Goal: Find specific page/section

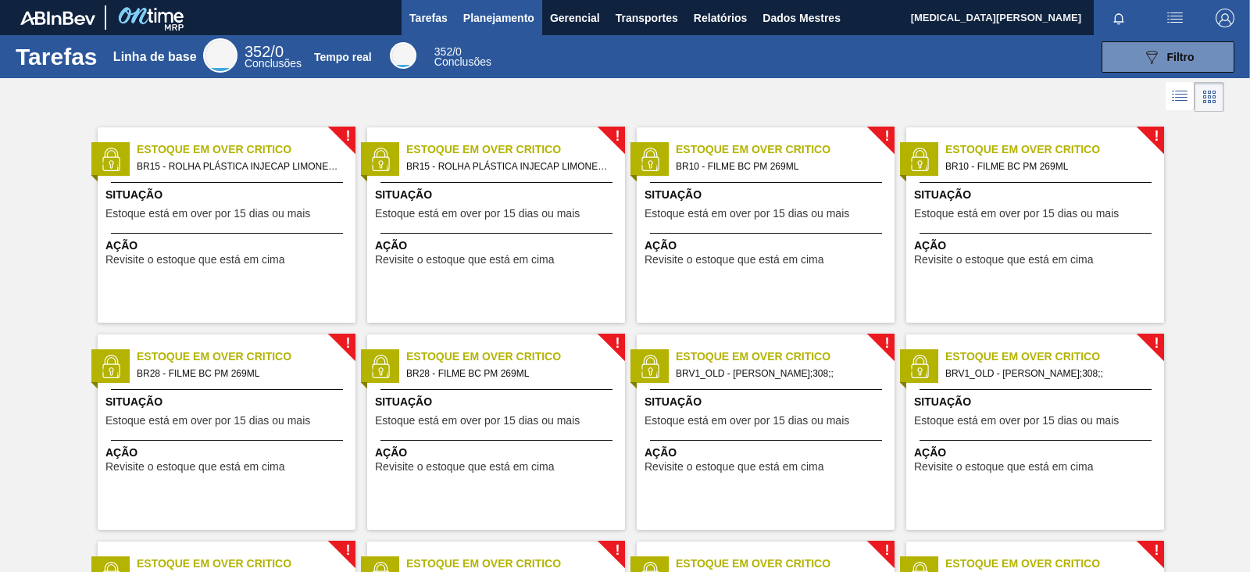
click at [491, 27] on button "Planejamento" at bounding box center [498, 17] width 87 height 35
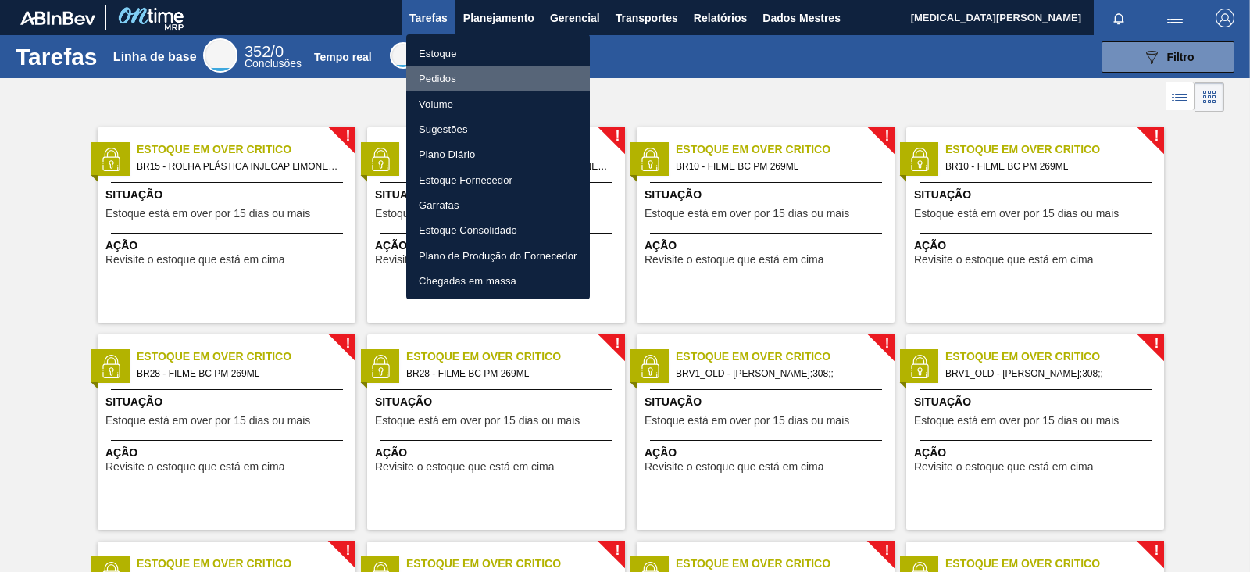
click at [483, 70] on li "Pedidos" at bounding box center [498, 78] width 184 height 25
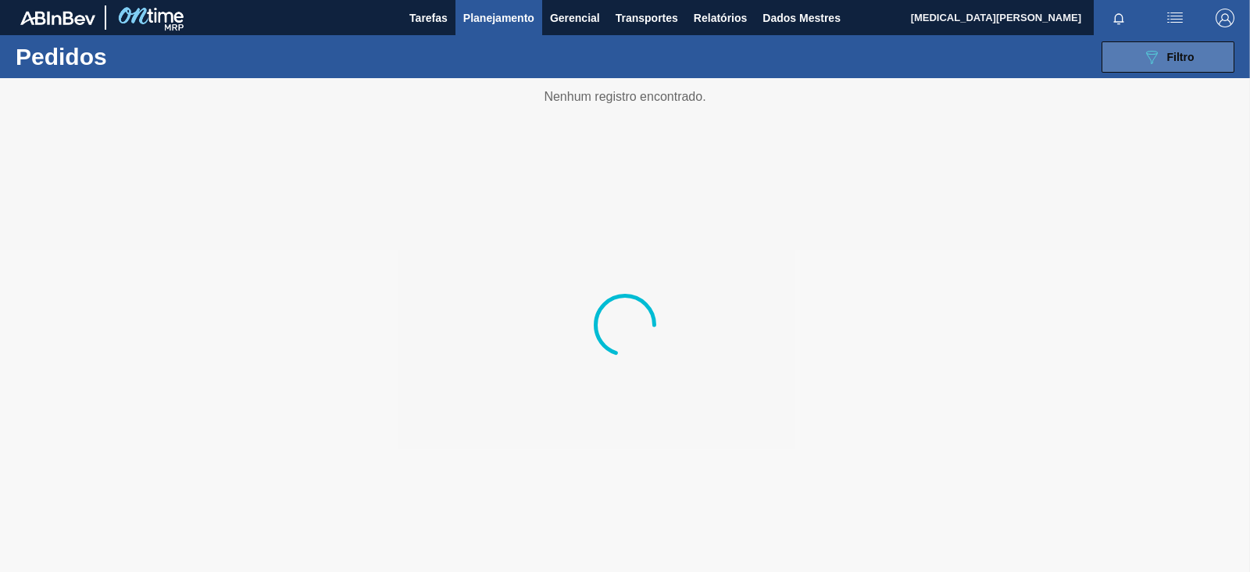
click at [1124, 58] on button "089F7B8B-B2A5-4AFE-B5C0-19BA573D28AC Filtro" at bounding box center [1168, 56] width 133 height 31
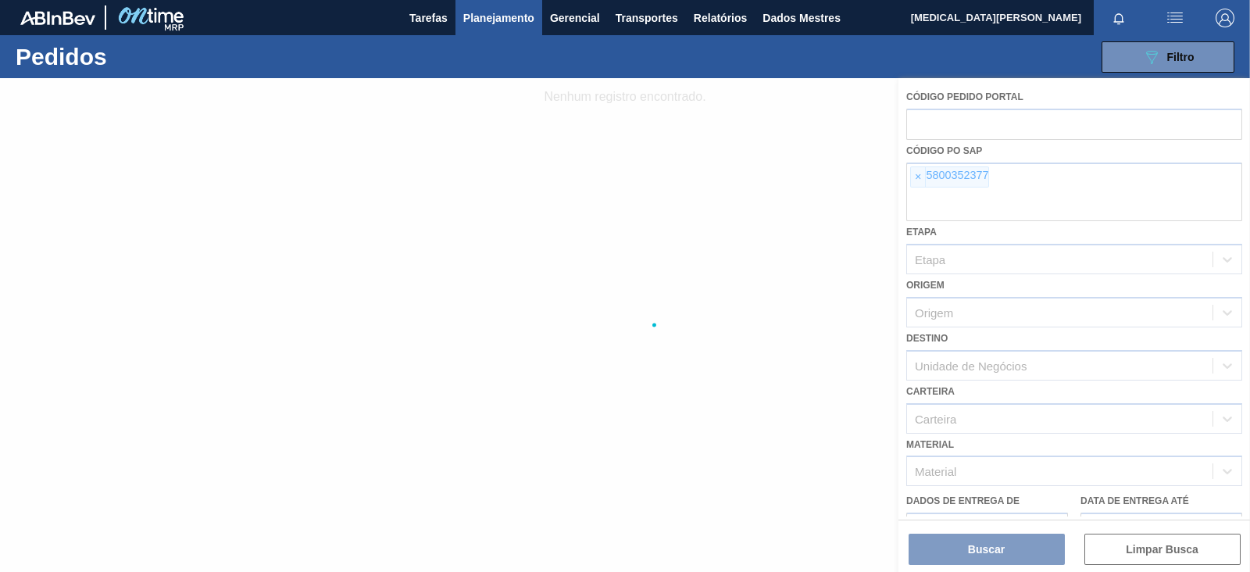
click at [924, 178] on div at bounding box center [625, 325] width 1250 height 494
click at [1036, 188] on div at bounding box center [625, 325] width 1250 height 494
click at [917, 173] on div at bounding box center [625, 325] width 1250 height 494
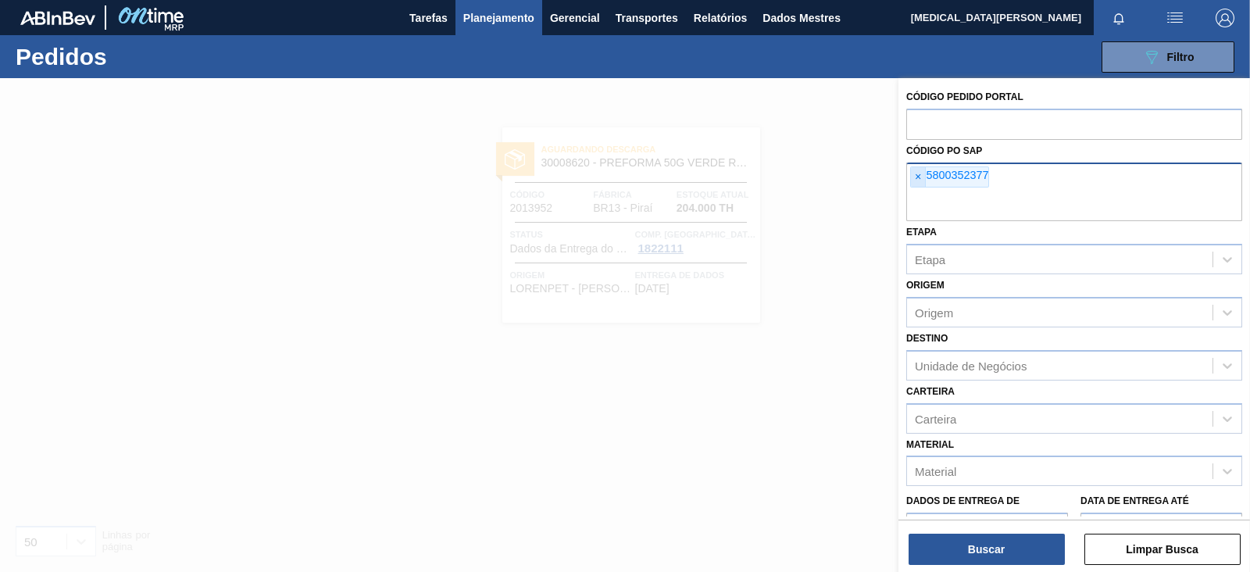
click at [920, 181] on font "×" at bounding box center [918, 176] width 6 height 13
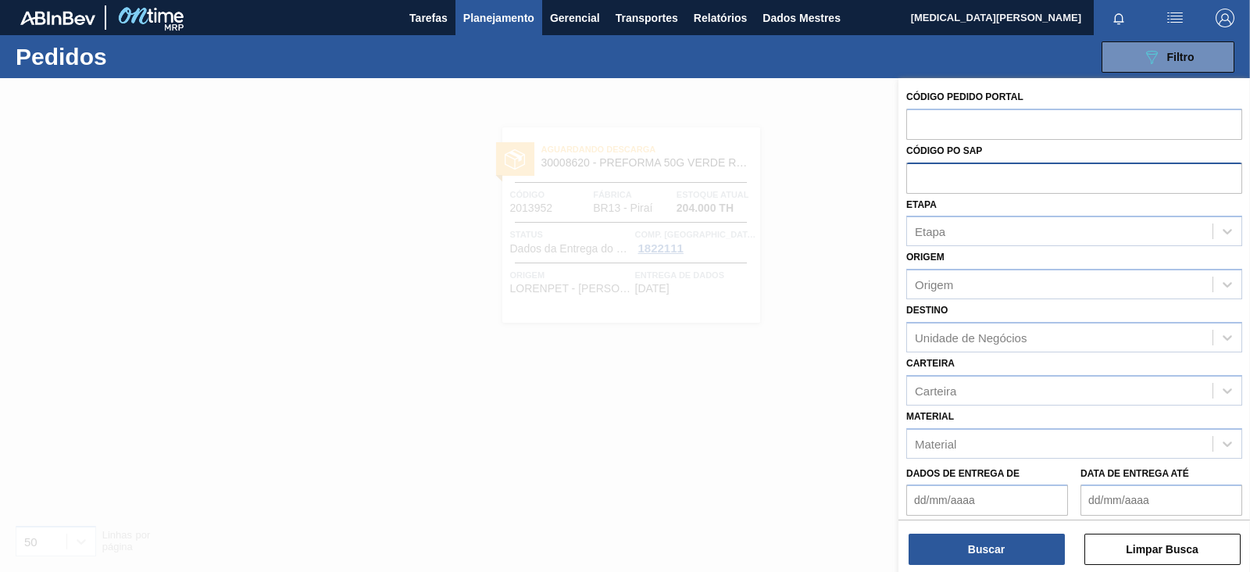
paste input "5800355341"
type input "5800355341"
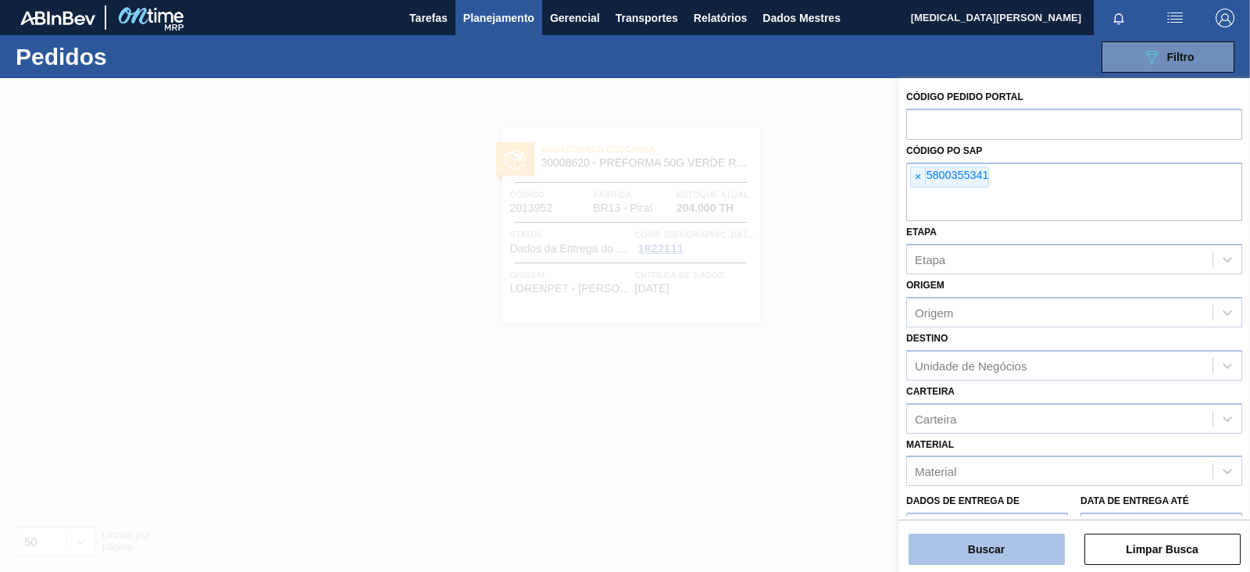
click at [1008, 552] on button "Buscar" at bounding box center [987, 549] width 156 height 31
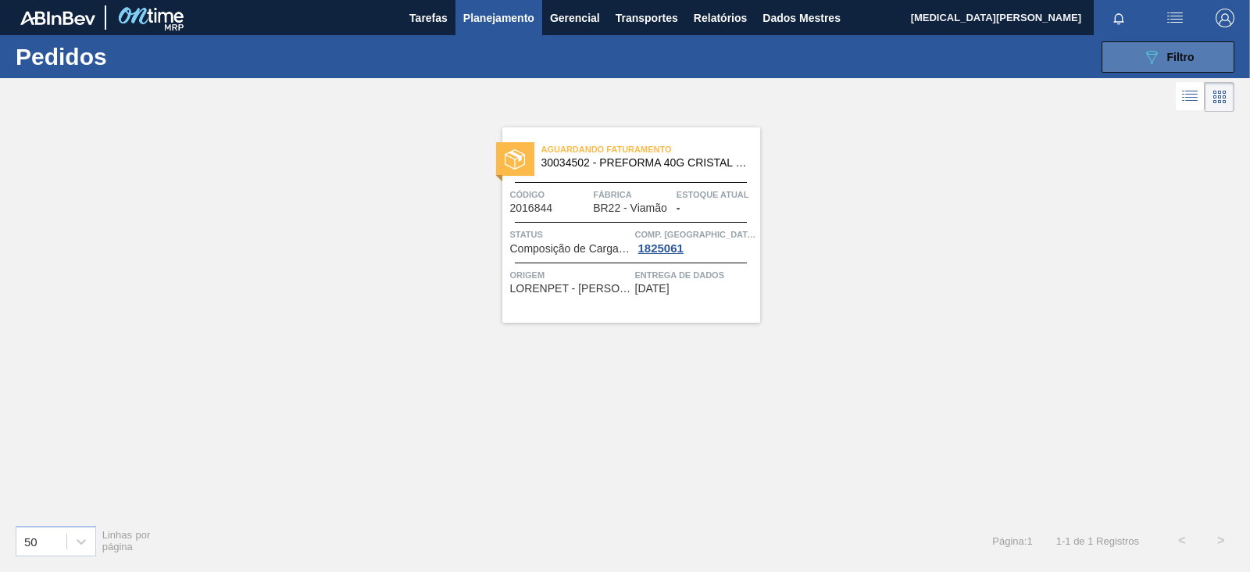
click at [1185, 63] on span "Filtro" at bounding box center [1180, 57] width 27 height 13
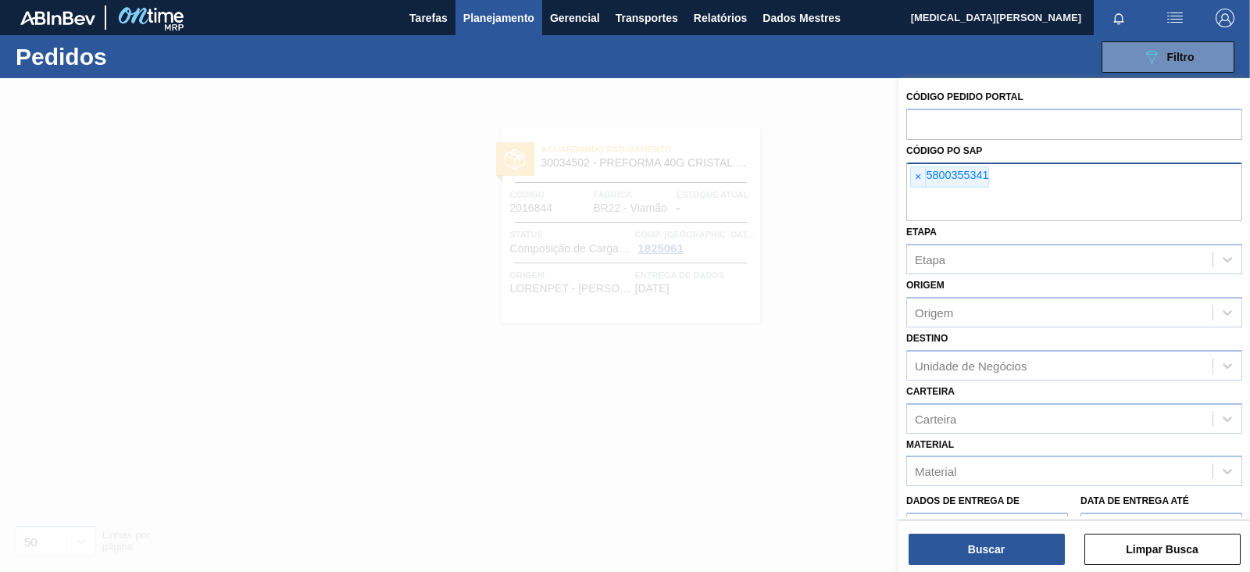
click at [1031, 195] on input "text" at bounding box center [1074, 206] width 336 height 30
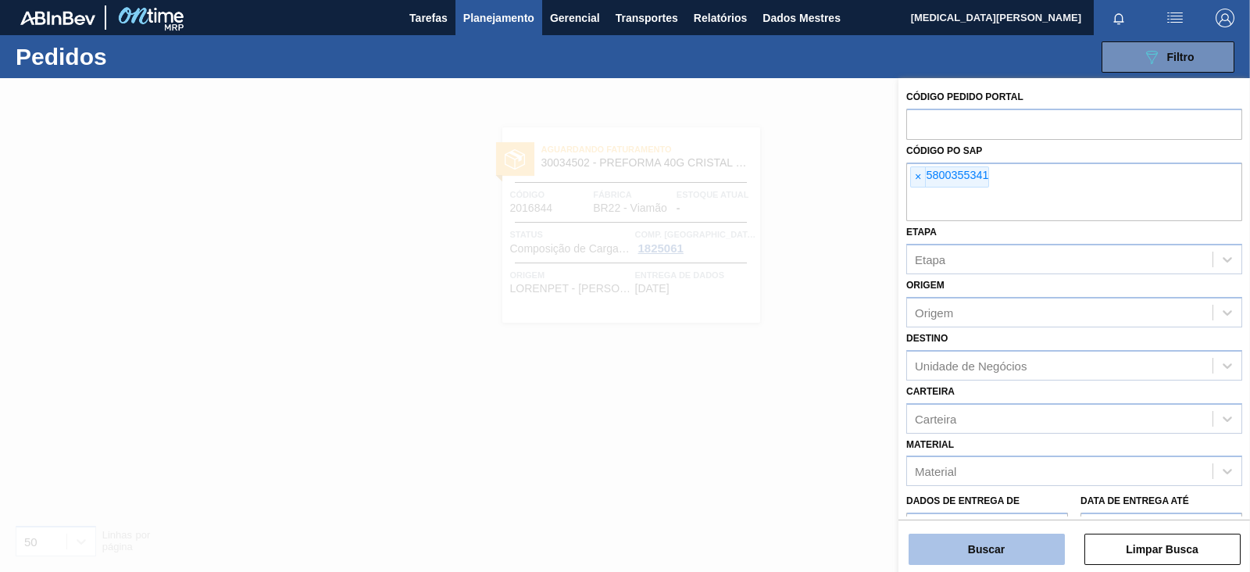
click at [995, 545] on font "Buscar" at bounding box center [986, 549] width 37 height 13
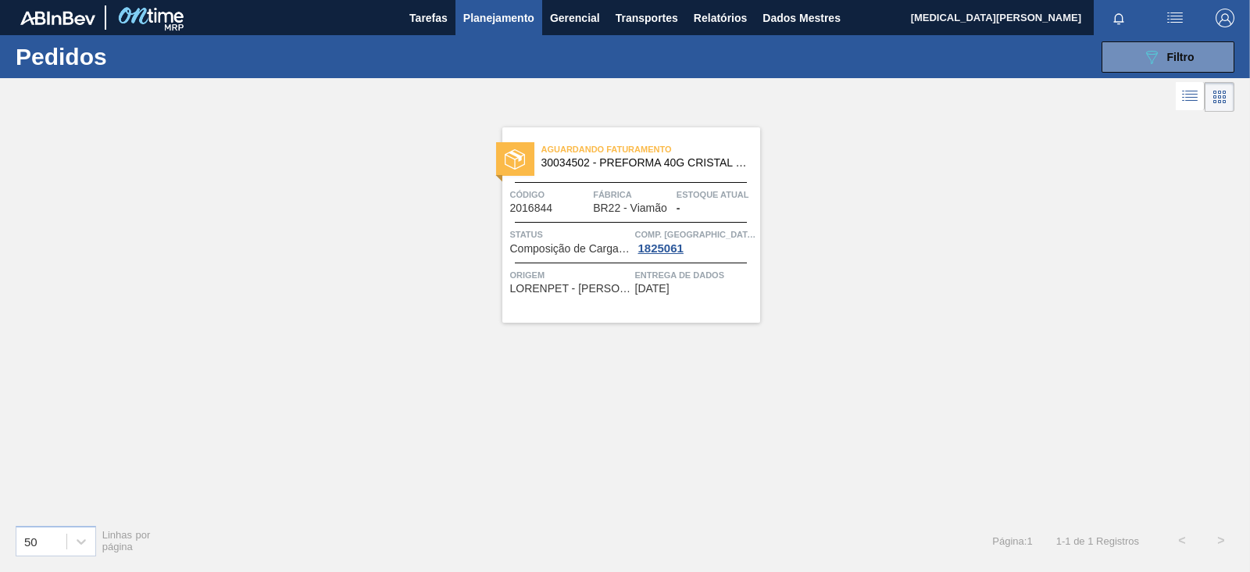
click at [566, 289] on font "LORENPET - [PERSON_NAME] DE CAXIAS ([GEOGRAPHIC_DATA])" at bounding box center [682, 288] width 344 height 13
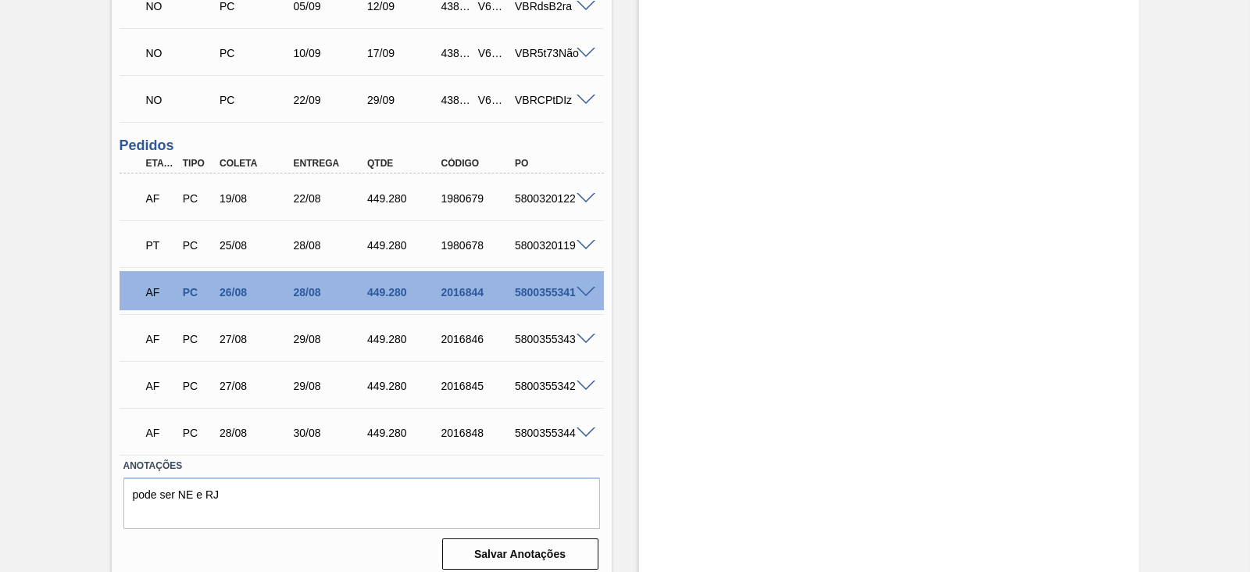
scroll to position [545, 0]
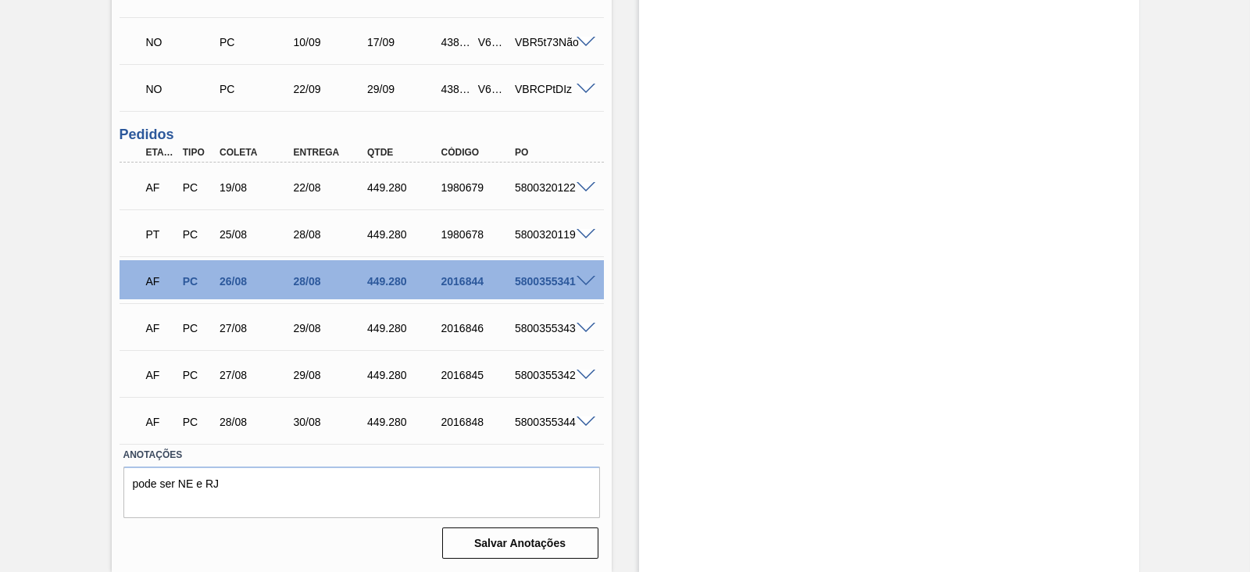
click at [583, 282] on span at bounding box center [586, 282] width 19 height 12
